Goal: Check status

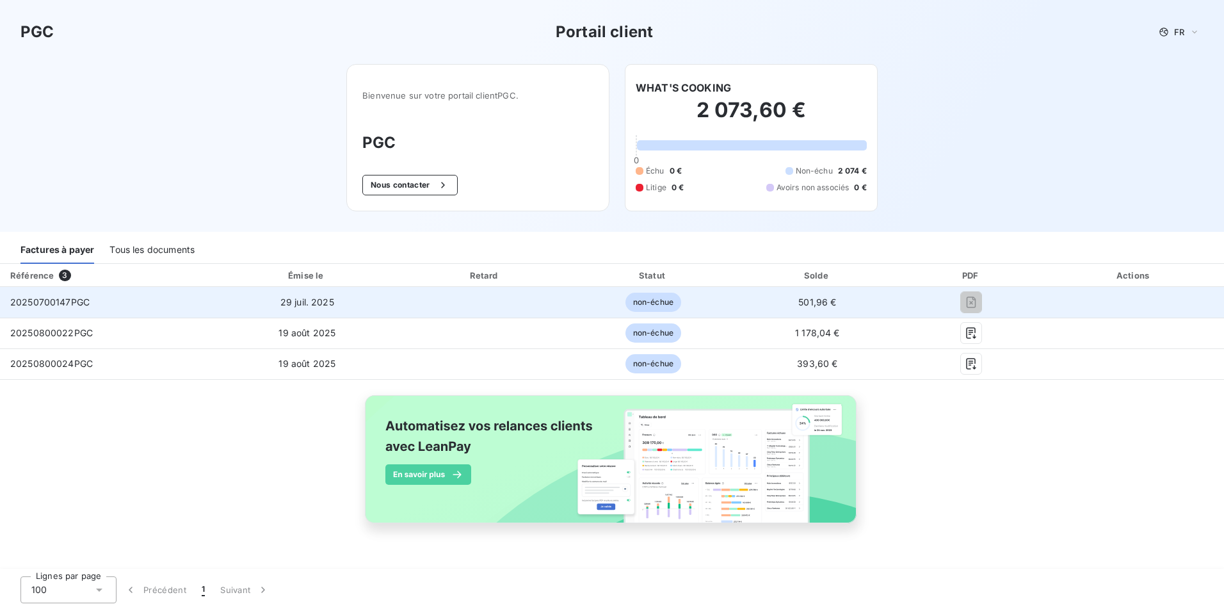
click at [821, 305] on span "501,96 €" at bounding box center [817, 301] width 38 height 11
click at [646, 302] on span "non-échue" at bounding box center [654, 302] width 56 height 19
click at [39, 296] on span "20250700147PGC" at bounding box center [49, 301] width 79 height 11
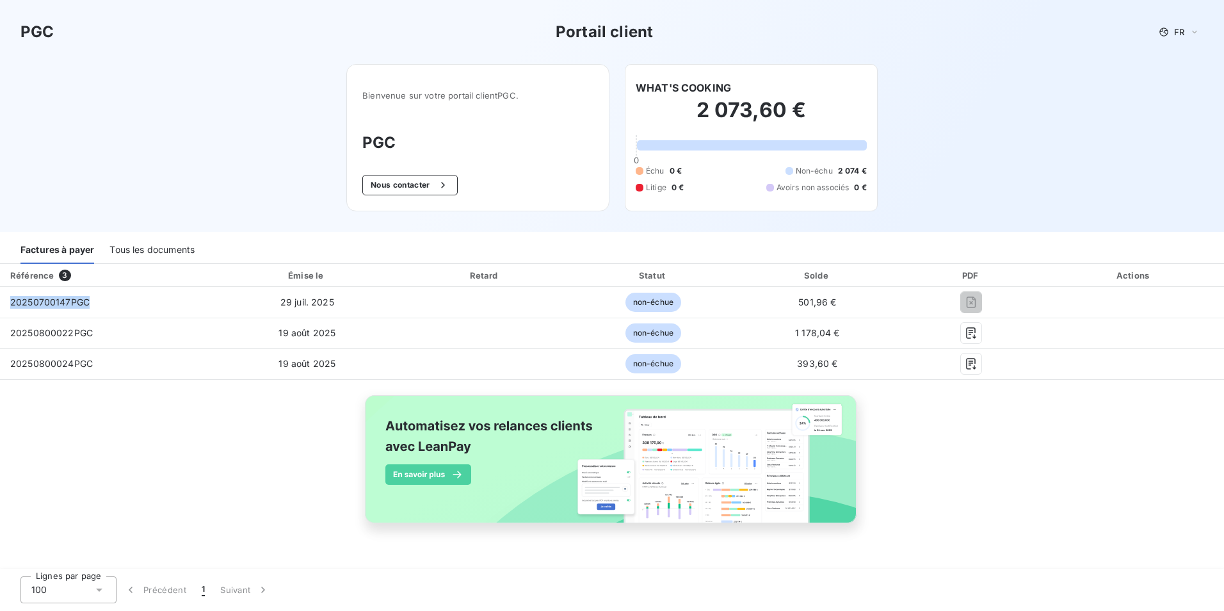
drag, startPoint x: 39, startPoint y: 296, endPoint x: 155, endPoint y: 251, distance: 124.5
click at [155, 251] on div "Tous les documents" at bounding box center [151, 250] width 85 height 27
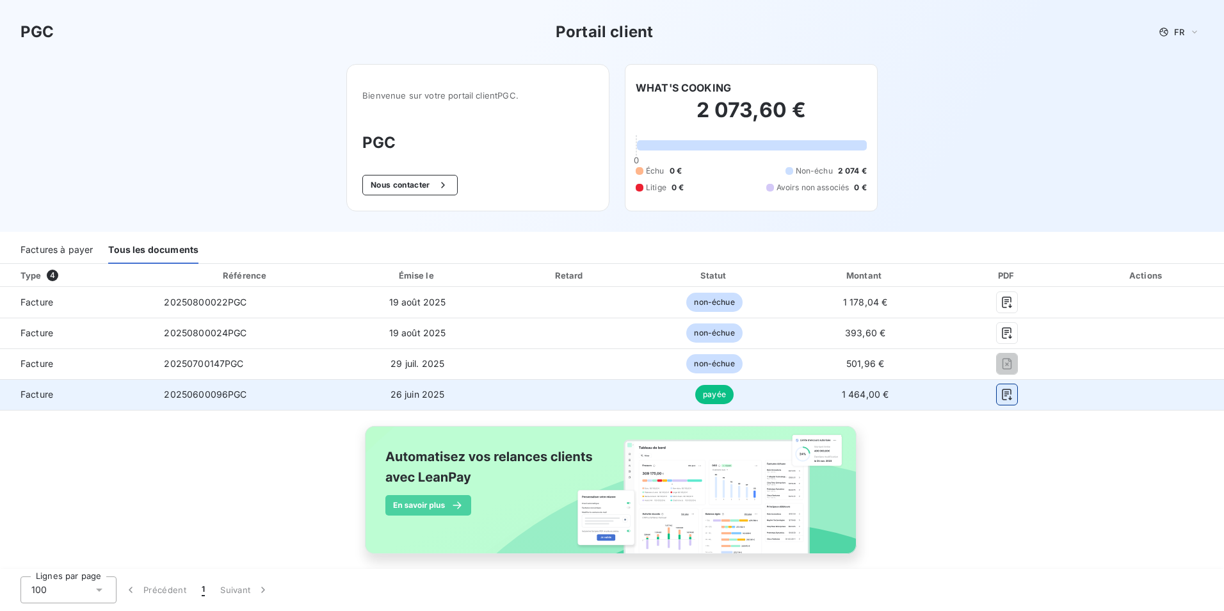
click at [1001, 391] on icon "button" at bounding box center [1007, 394] width 13 height 13
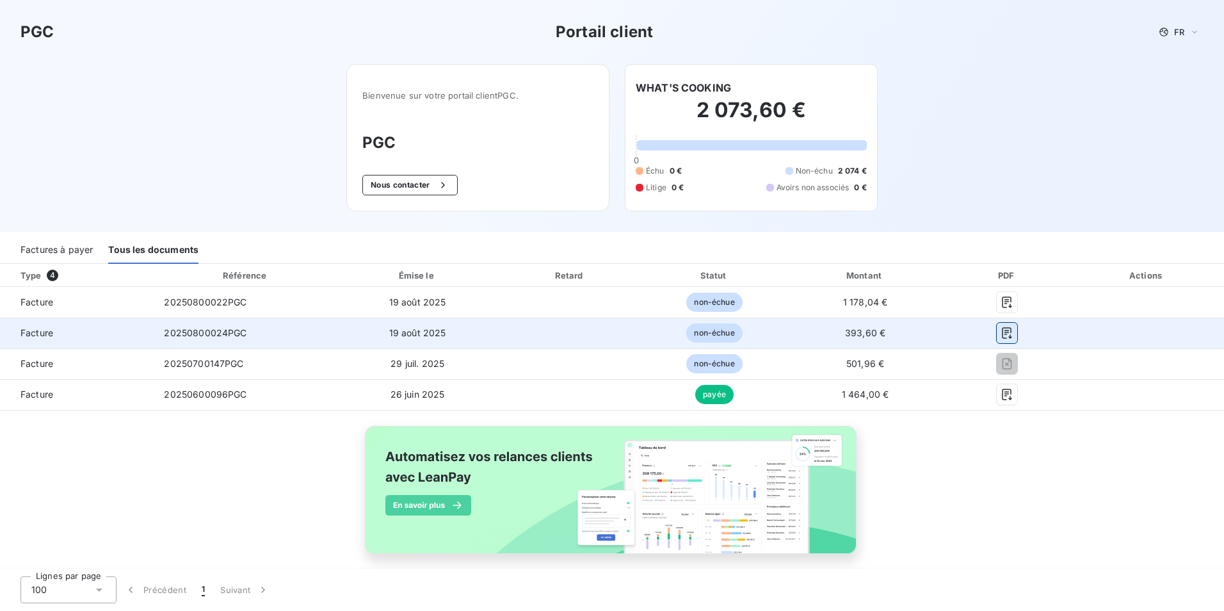
click at [1001, 334] on icon "button" at bounding box center [1007, 333] width 13 height 13
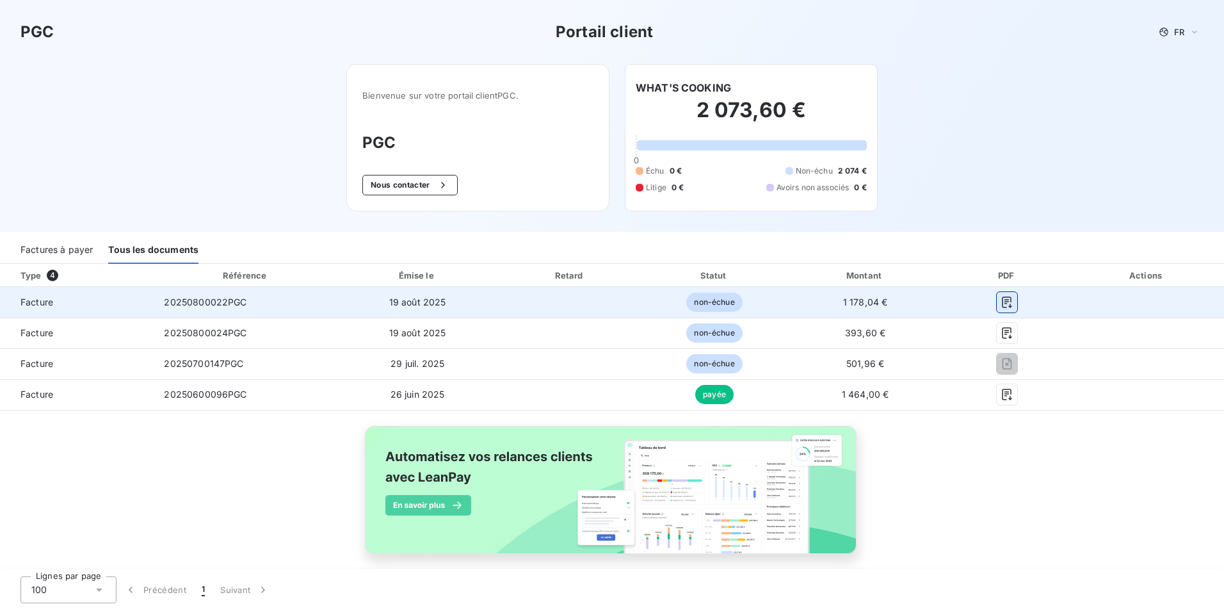
click at [1005, 302] on icon "button" at bounding box center [1007, 302] width 13 height 13
